Goal: Obtain resource: Download file/media

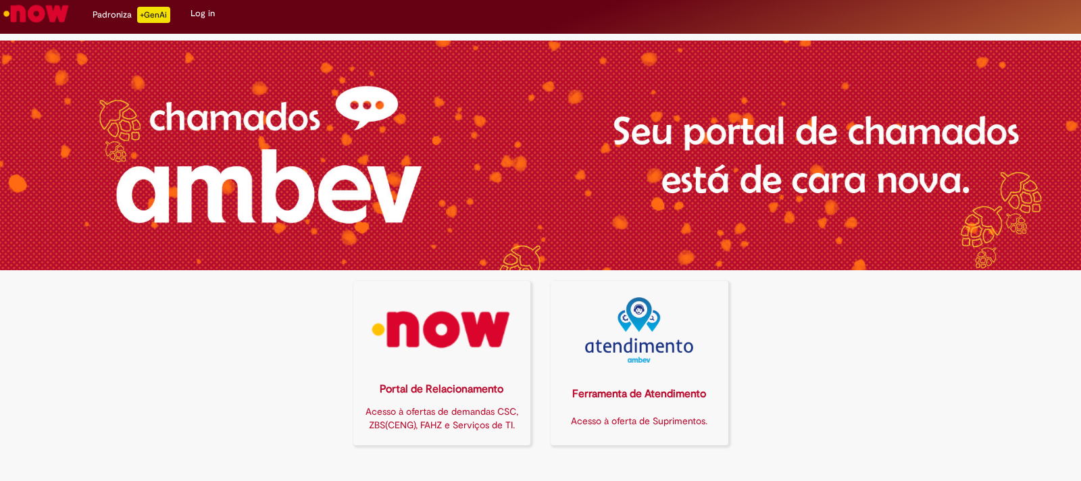
click at [456, 340] on img at bounding box center [441, 330] width 160 height 66
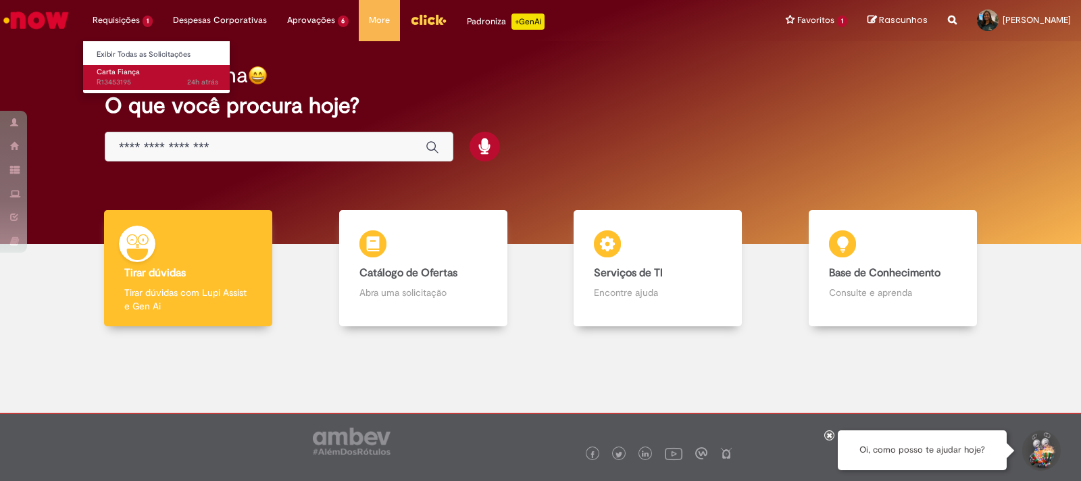
click at [116, 72] on span "Carta Fiança" at bounding box center [118, 72] width 43 height 10
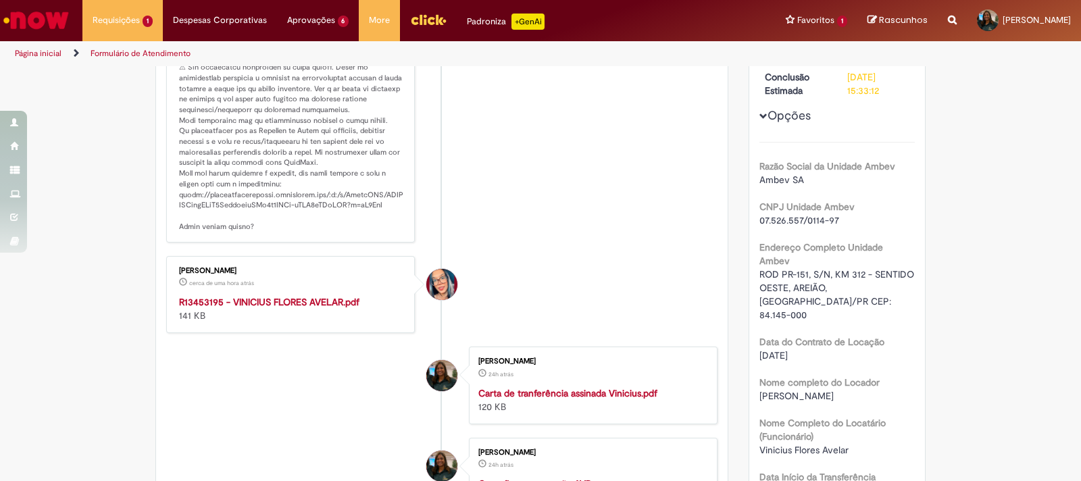
scroll to position [337, 0]
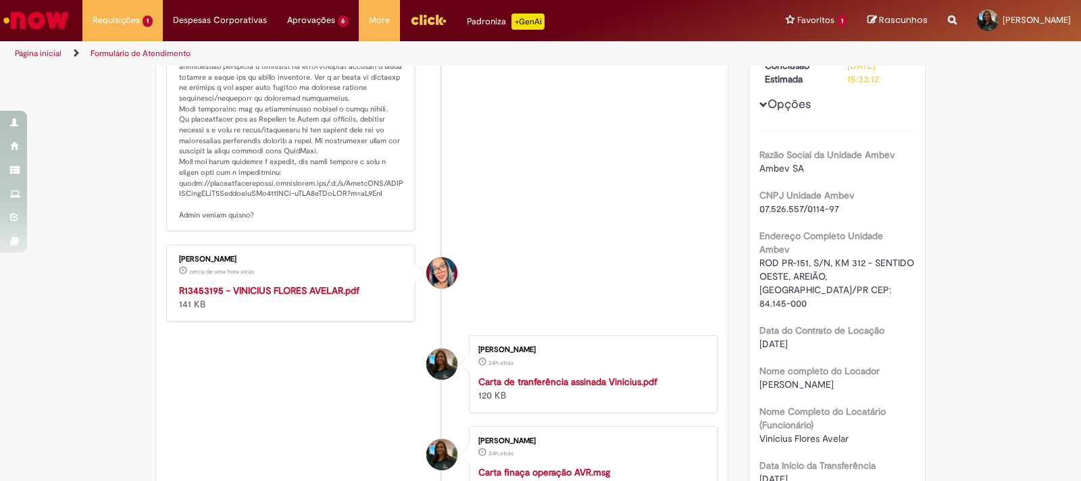
click at [318, 287] on strong "R13453195 - VINICIUS FLORES AVELAR.pdf" at bounding box center [269, 290] width 180 height 12
